Goal: Task Accomplishment & Management: Use online tool/utility

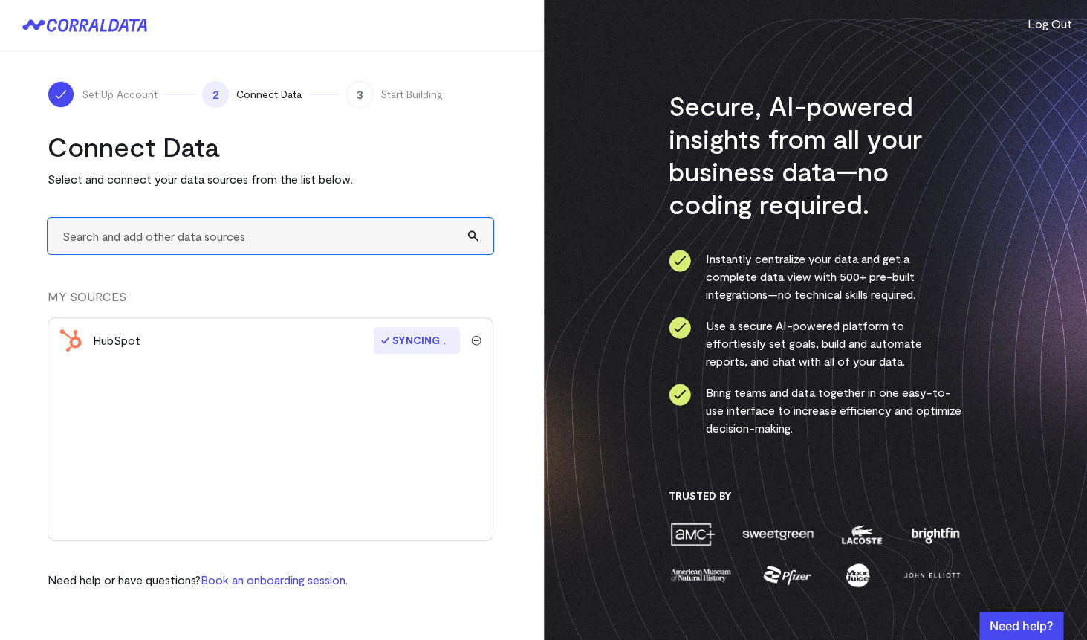
click at [247, 245] on input "text" at bounding box center [271, 236] width 446 height 36
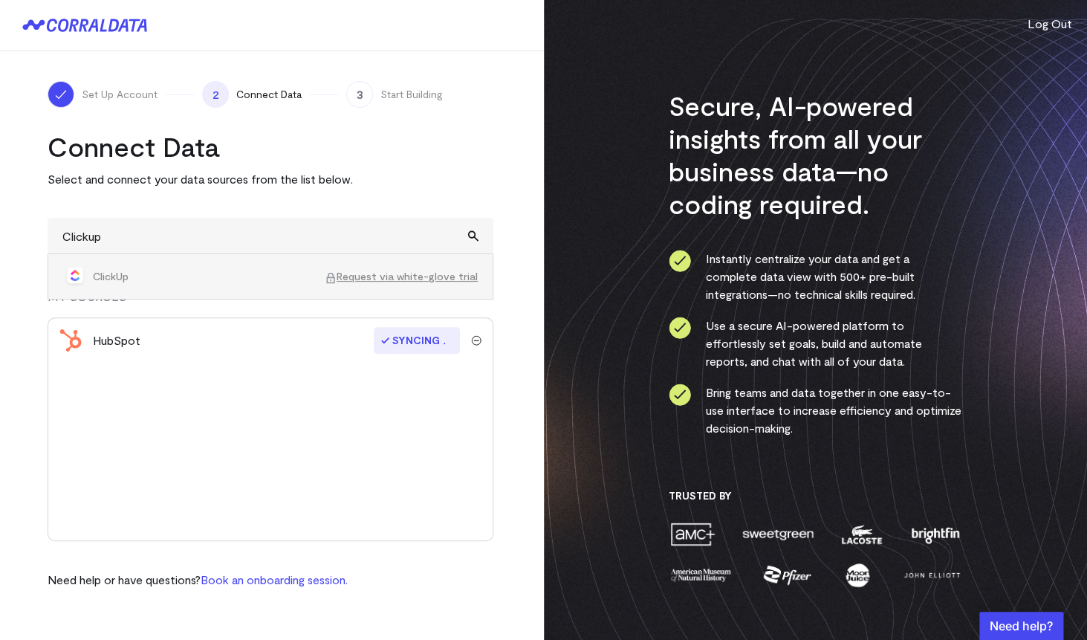
click at [116, 278] on span "ClickUp" at bounding box center [209, 276] width 232 height 15
type input "ClickUpRequest via white-glove trial"
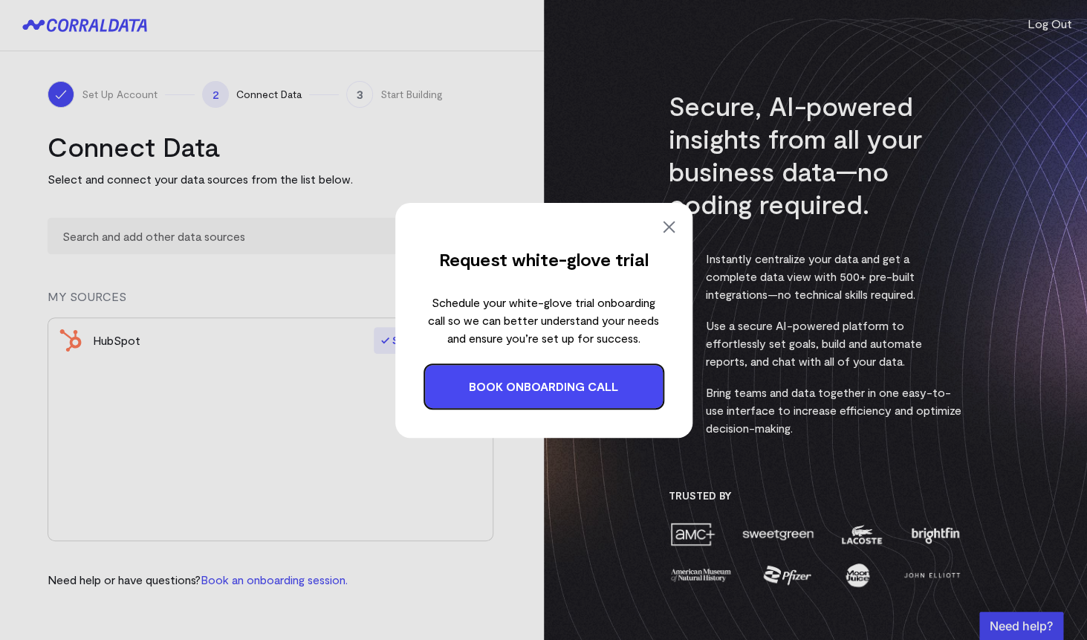
click at [667, 227] on img at bounding box center [669, 227] width 18 height 18
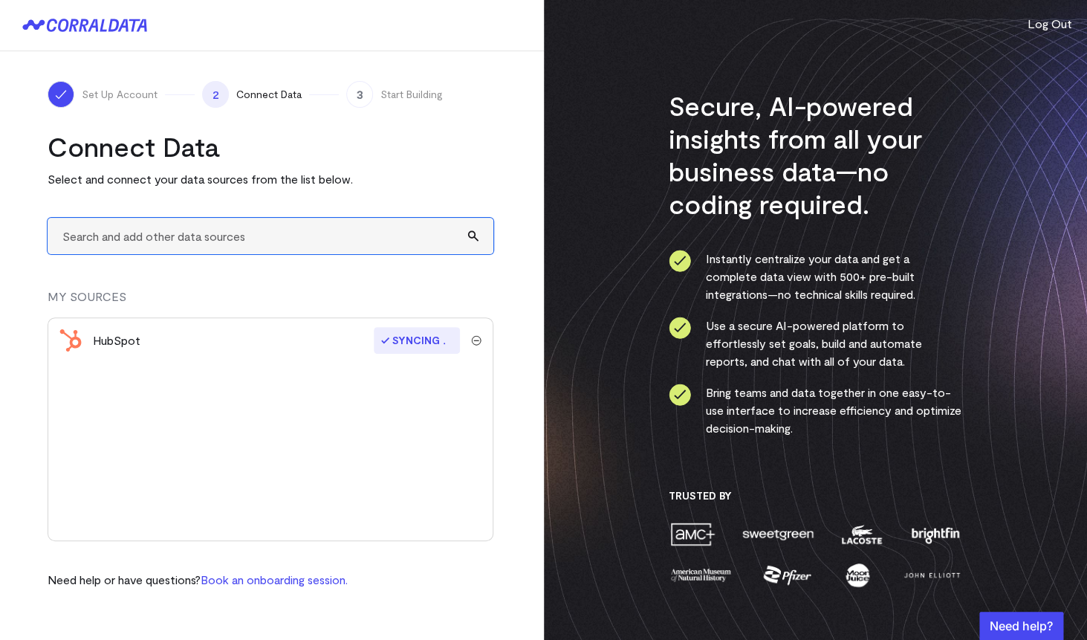
click at [257, 234] on input "text" at bounding box center [271, 236] width 446 height 36
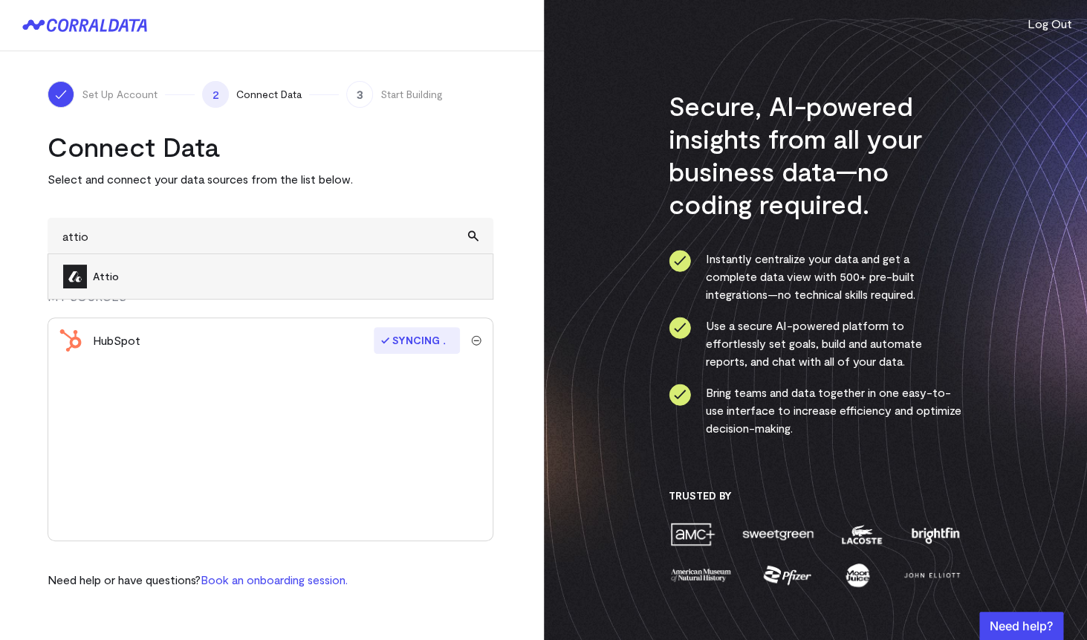
click at [207, 283] on span "Attio" at bounding box center [285, 276] width 385 height 15
type input "Attio"
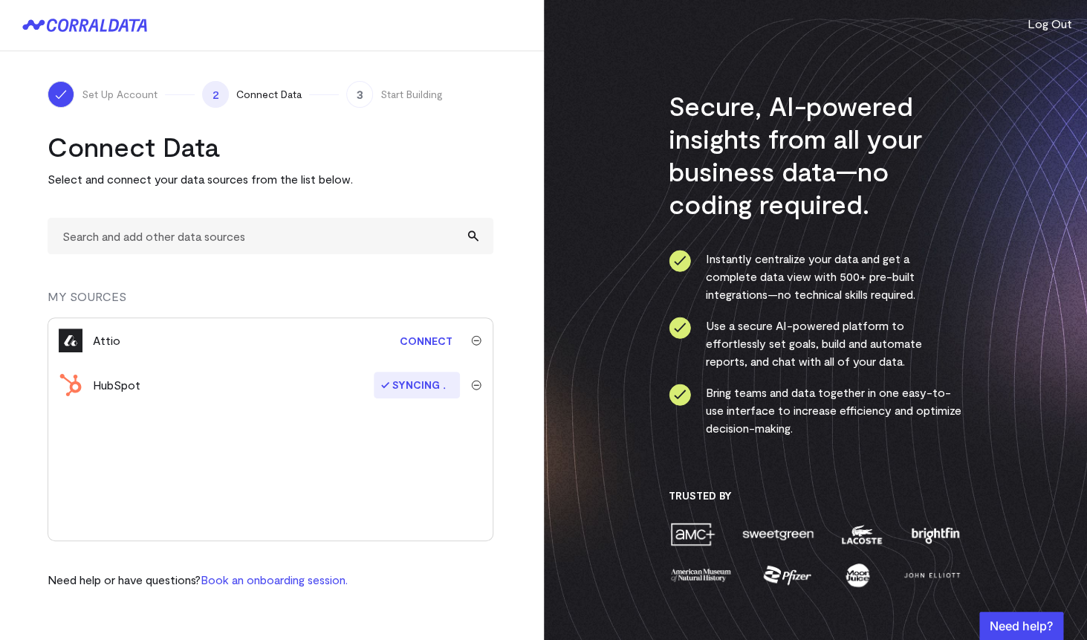
click at [478, 343] on img "submit" at bounding box center [476, 340] width 10 height 10
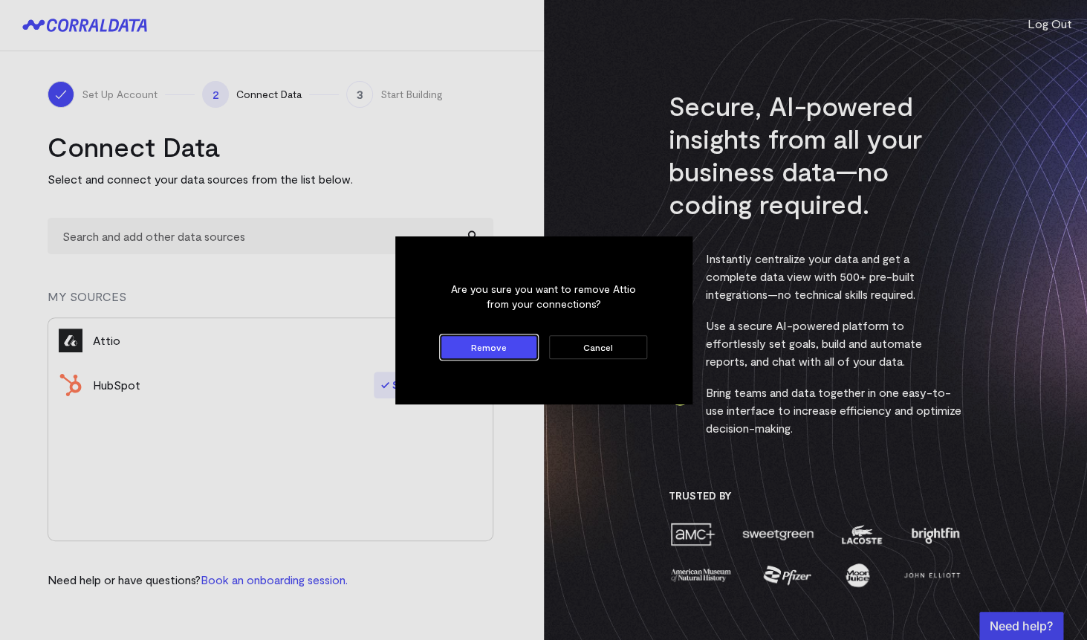
click at [487, 345] on button "Remove" at bounding box center [489, 347] width 97 height 24
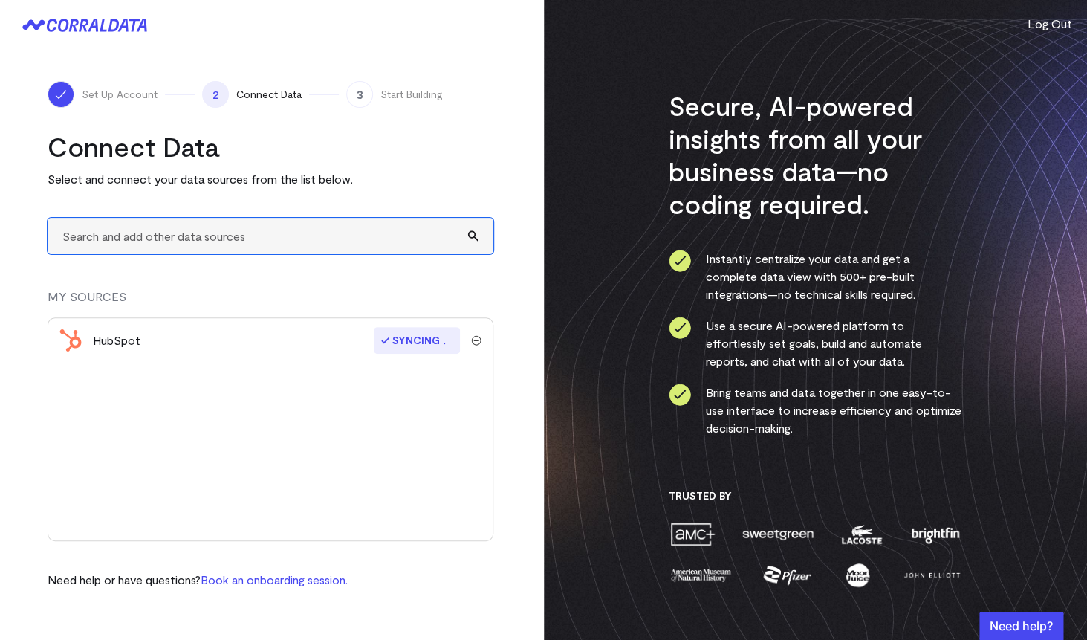
click at [265, 246] on input "text" at bounding box center [271, 236] width 446 height 36
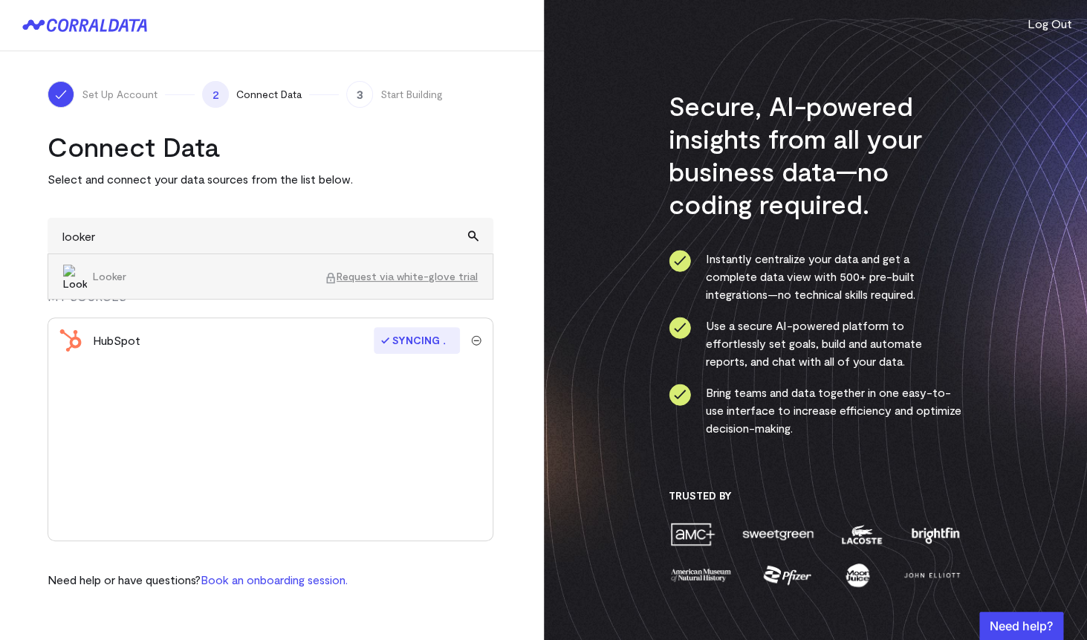
click at [213, 280] on span "Looker" at bounding box center [209, 276] width 232 height 15
type input "LookerRequest via white-glove trial"
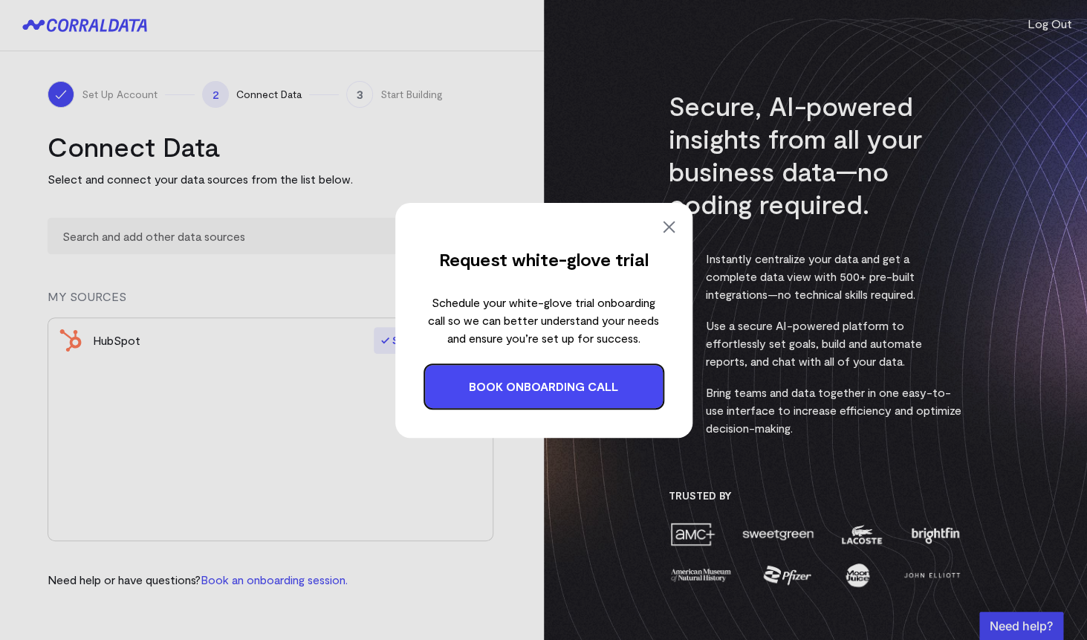
click at [666, 224] on img at bounding box center [669, 227] width 18 height 18
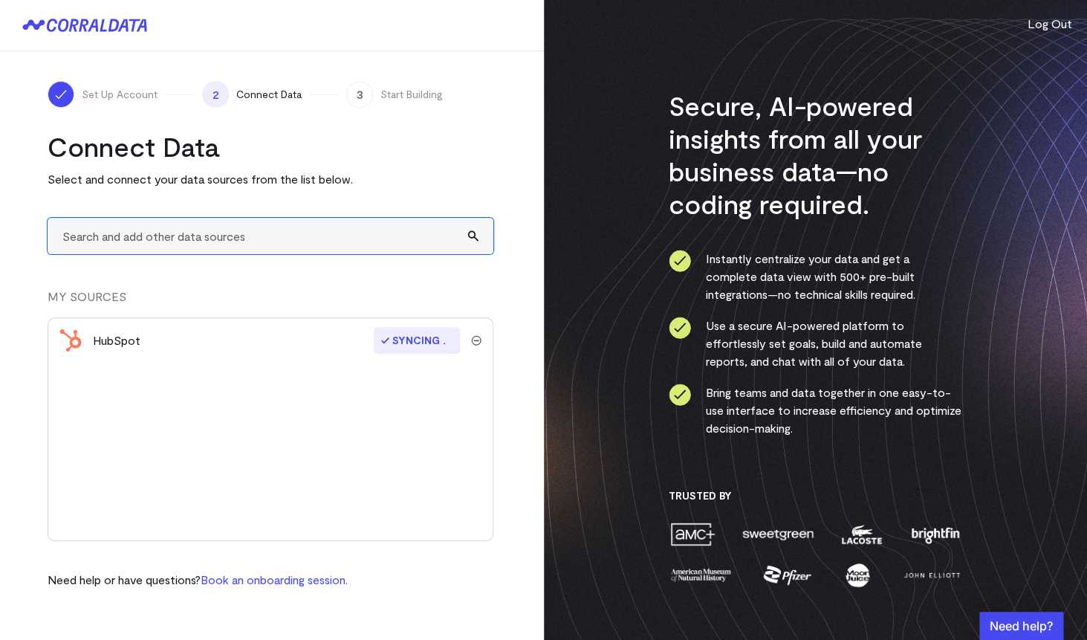
click at [192, 238] on input "text" at bounding box center [271, 236] width 446 height 36
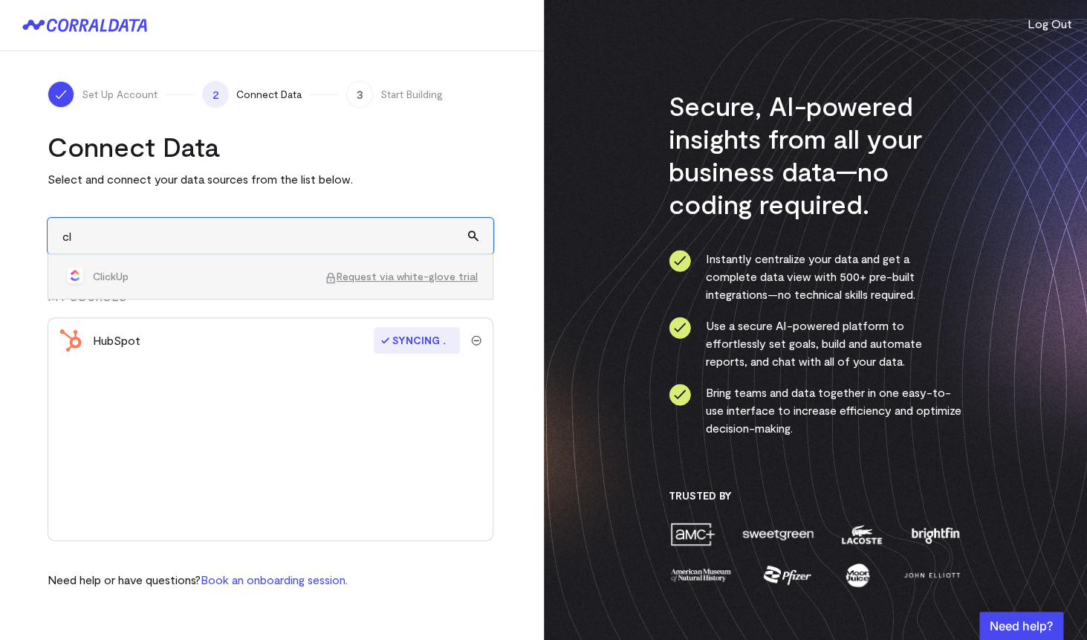
type input "c"
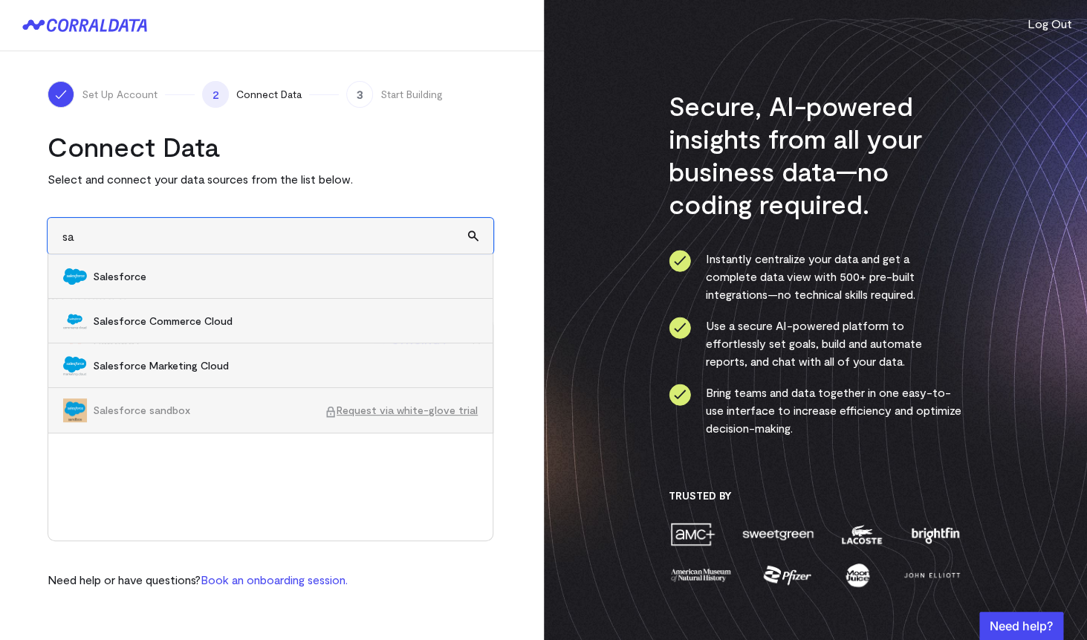
type input "s"
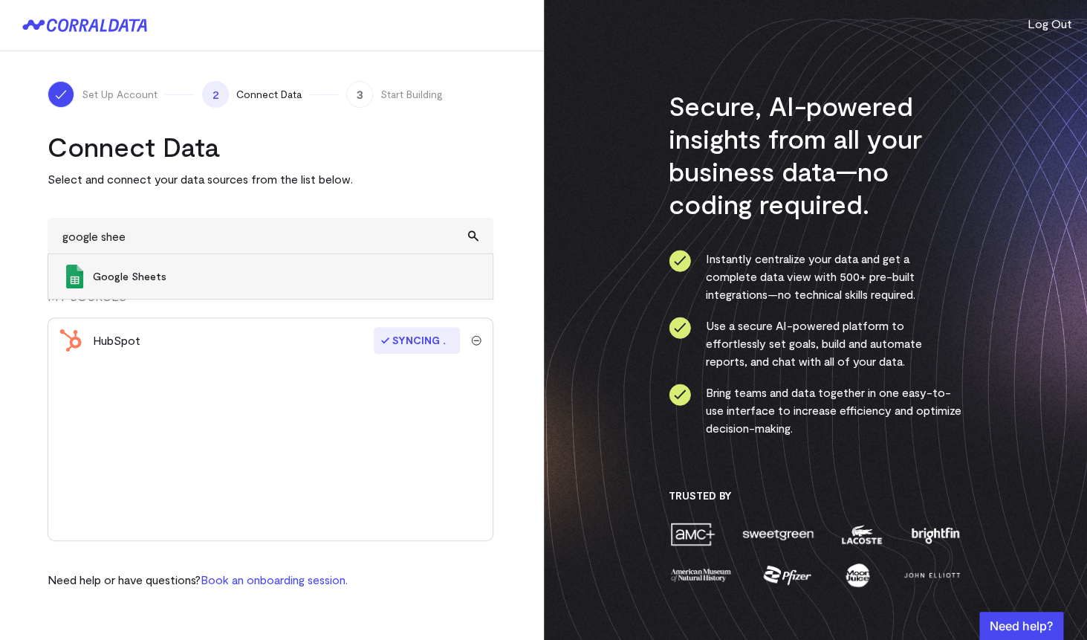
click at [147, 276] on span "Google Sheets" at bounding box center [285, 276] width 385 height 15
type input "Google Sheets"
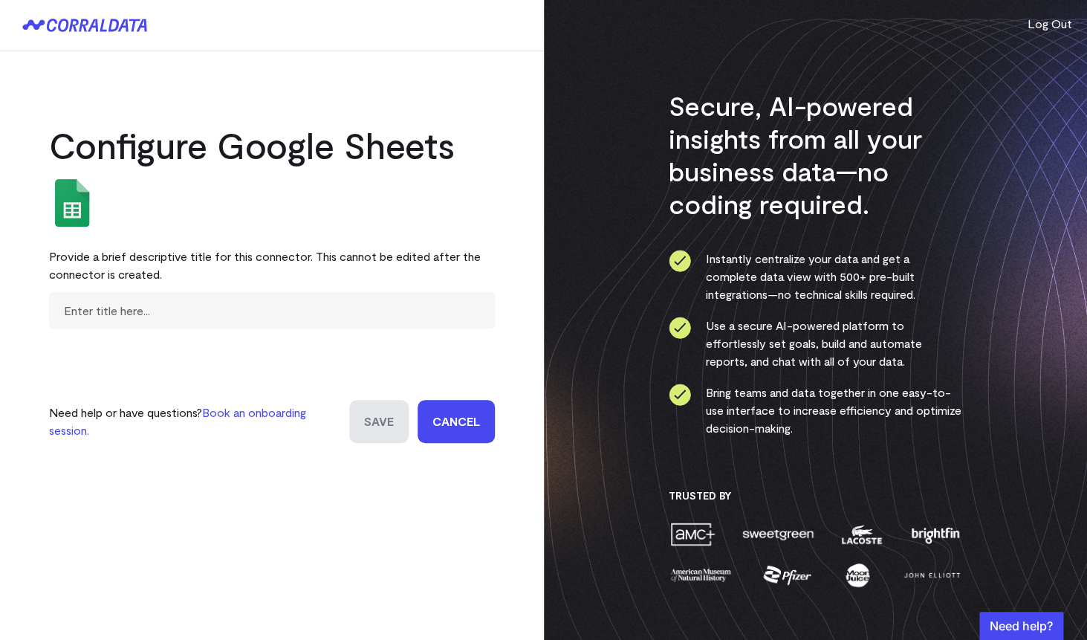
click at [100, 27] on icon at bounding box center [84, 25] width 125 height 13
click at [452, 424] on link "Cancel" at bounding box center [456, 421] width 77 height 43
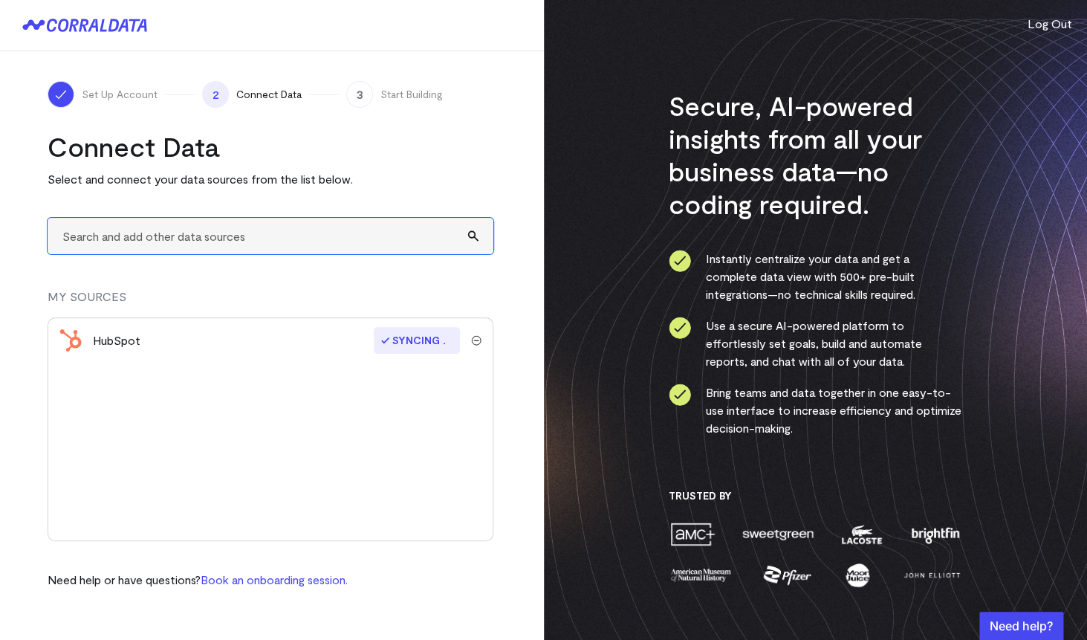
click at [134, 243] on input "text" at bounding box center [271, 236] width 446 height 36
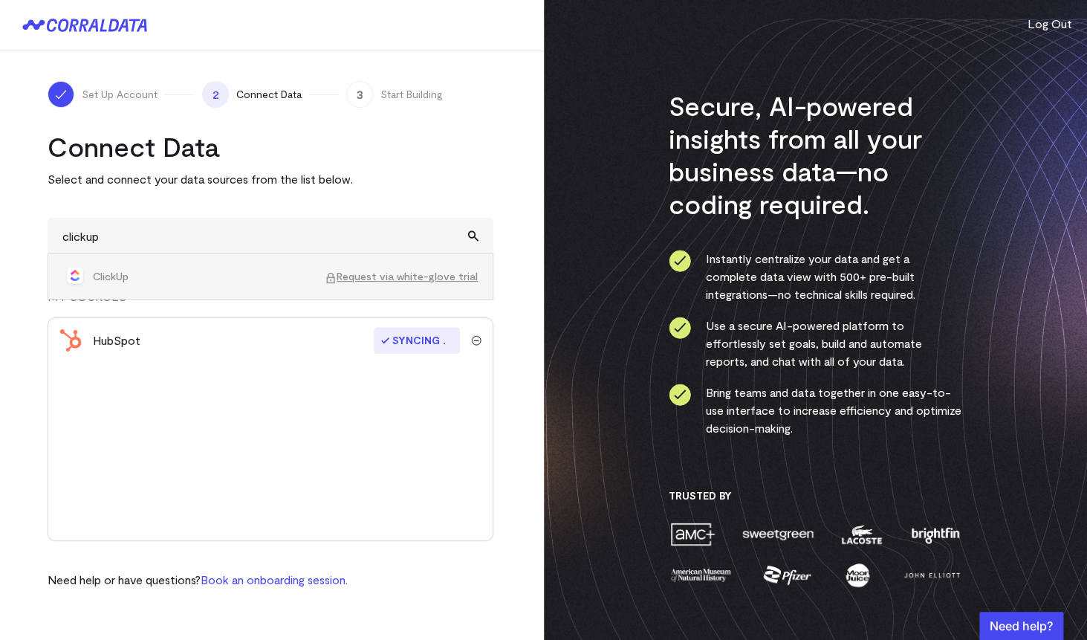
click at [114, 273] on span "ClickUp" at bounding box center [209, 276] width 232 height 15
type input "ClickUpRequest via white-glove trial"
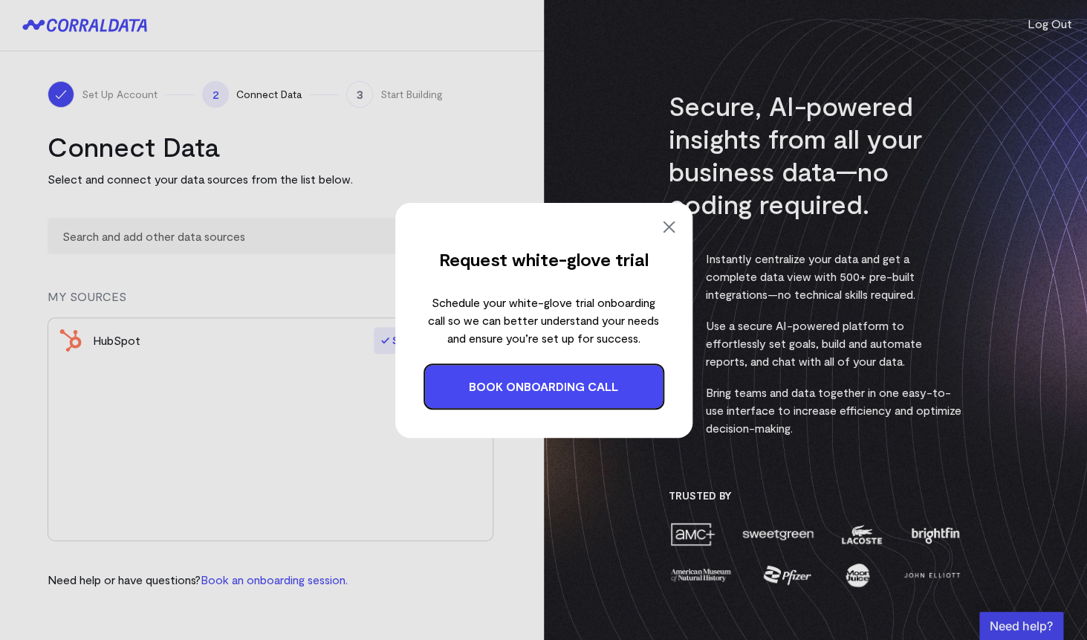
click at [498, 386] on link "Book onboarding call" at bounding box center [544, 386] width 238 height 43
click at [671, 229] on img at bounding box center [669, 227] width 18 height 18
